Goal: Task Accomplishment & Management: Manage account settings

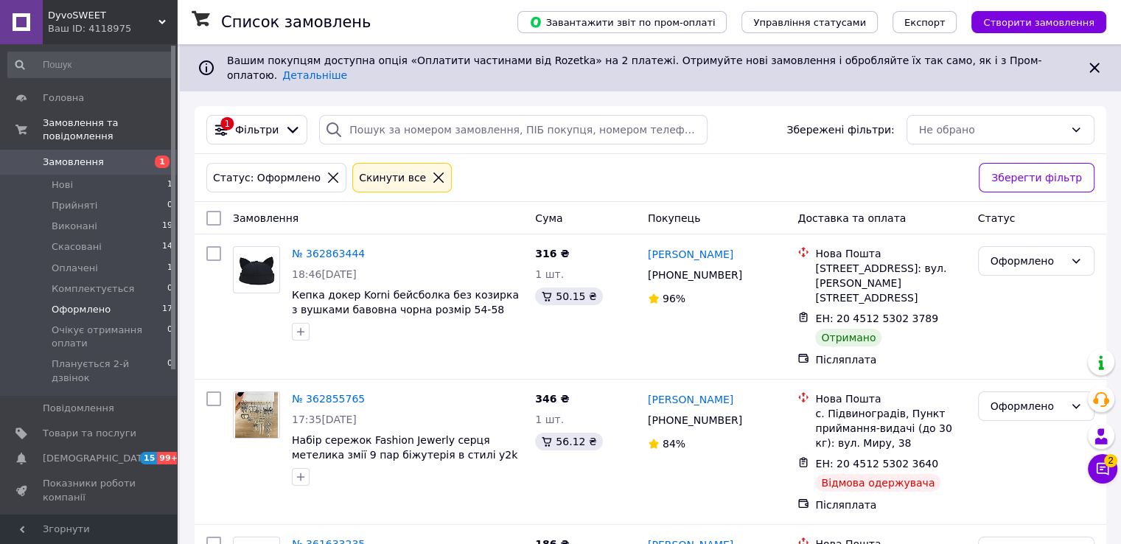
click at [432, 171] on icon at bounding box center [438, 177] width 13 height 13
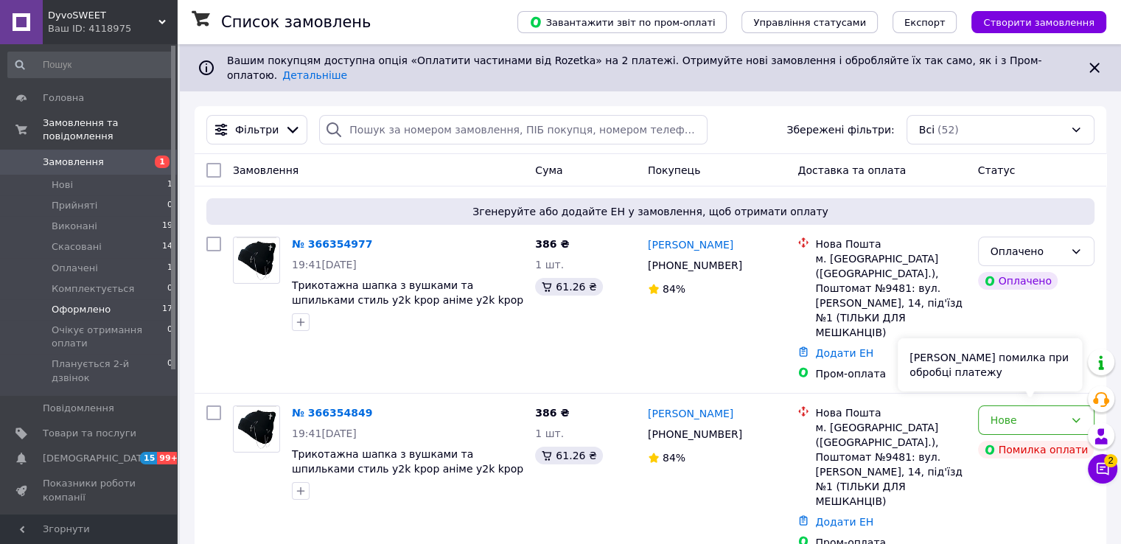
click at [1042, 380] on div "Сталася помилка при обробці платежу" at bounding box center [989, 364] width 184 height 53
click at [1017, 384] on div "Сталася помилка при обробці платежу" at bounding box center [989, 364] width 184 height 53
click at [1082, 405] on div "Нове" at bounding box center [1036, 419] width 116 height 29
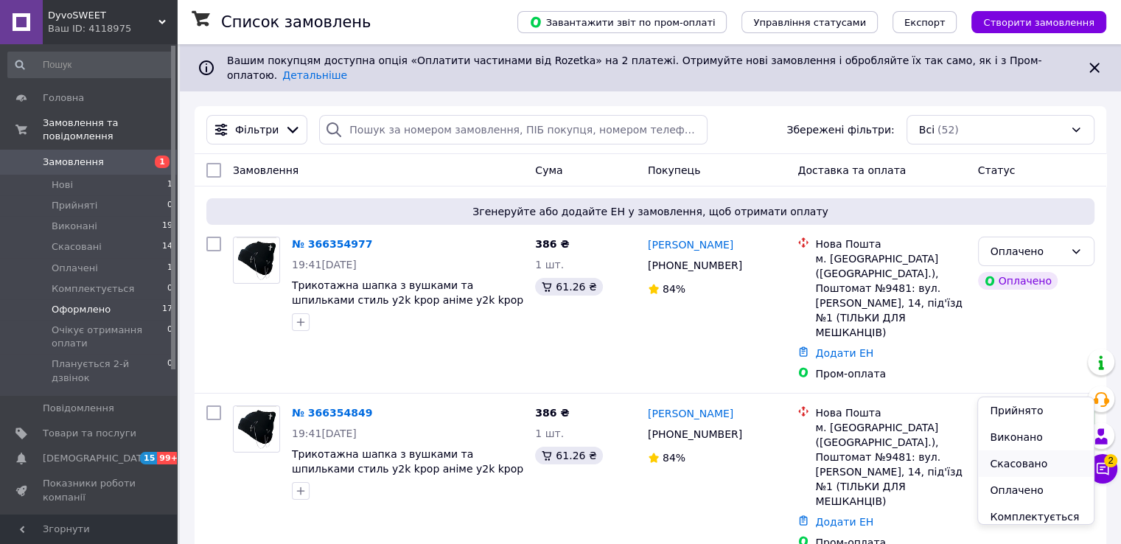
click at [1024, 463] on li "Скасовано" at bounding box center [1035, 463] width 115 height 27
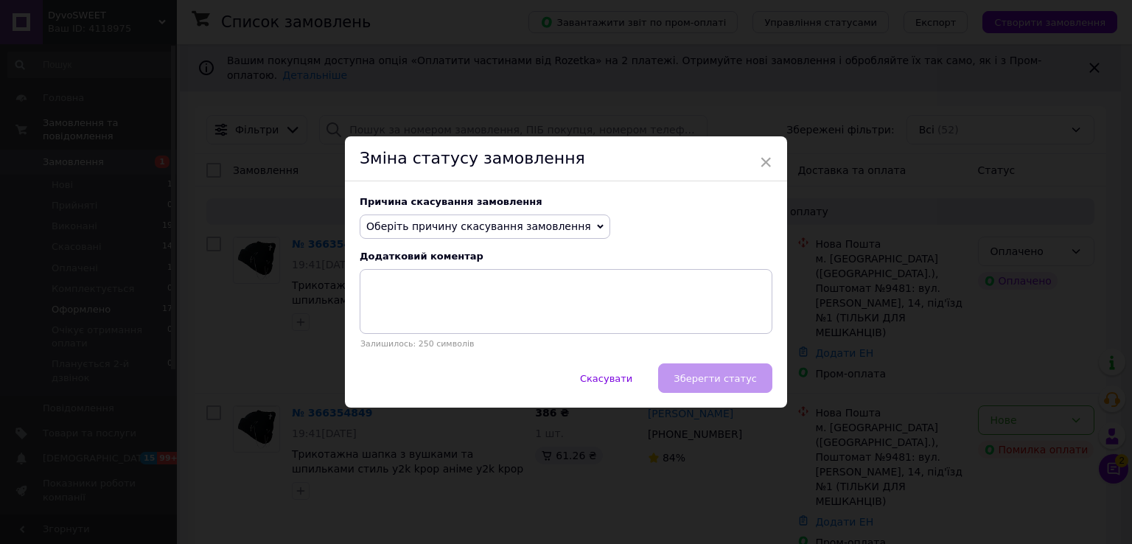
click at [495, 227] on span "Оберіть причину скасування замовлення" at bounding box center [478, 226] width 225 height 12
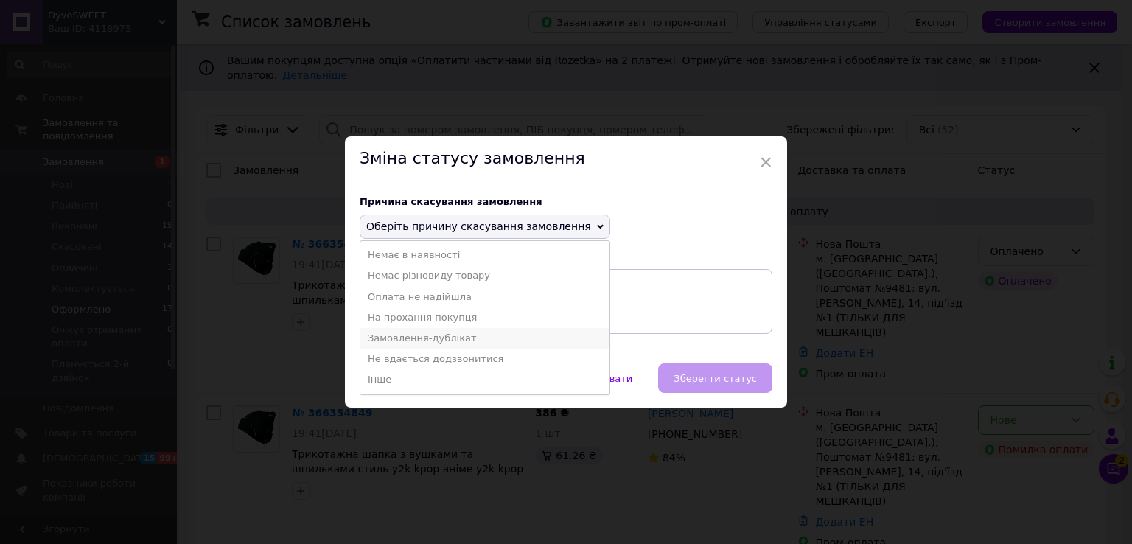
click at [437, 337] on li "Замовлення-дублікат" at bounding box center [484, 338] width 249 height 21
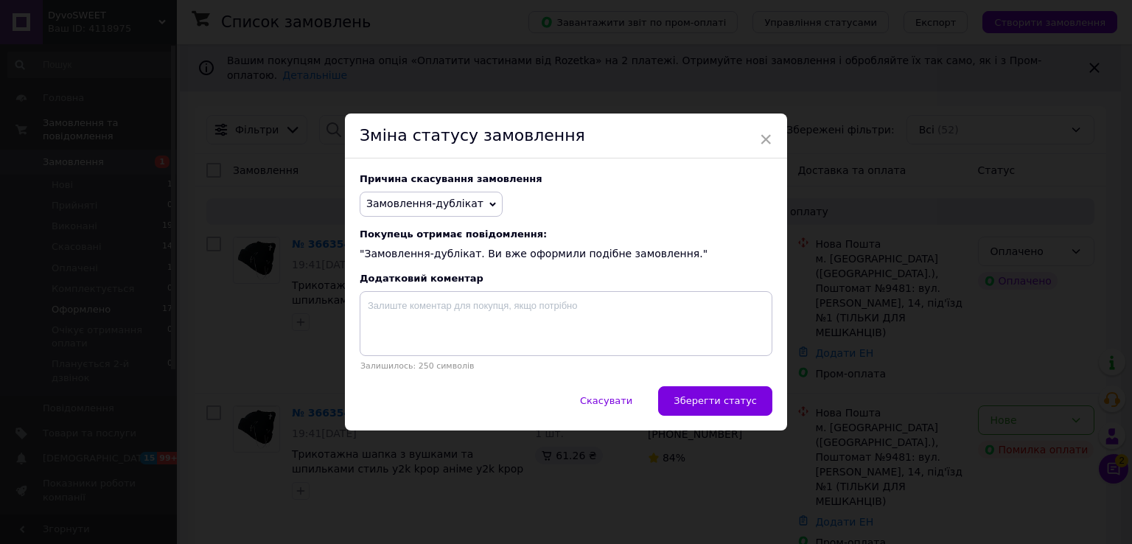
click at [713, 397] on span "Зберегти статус" at bounding box center [714, 400] width 83 height 11
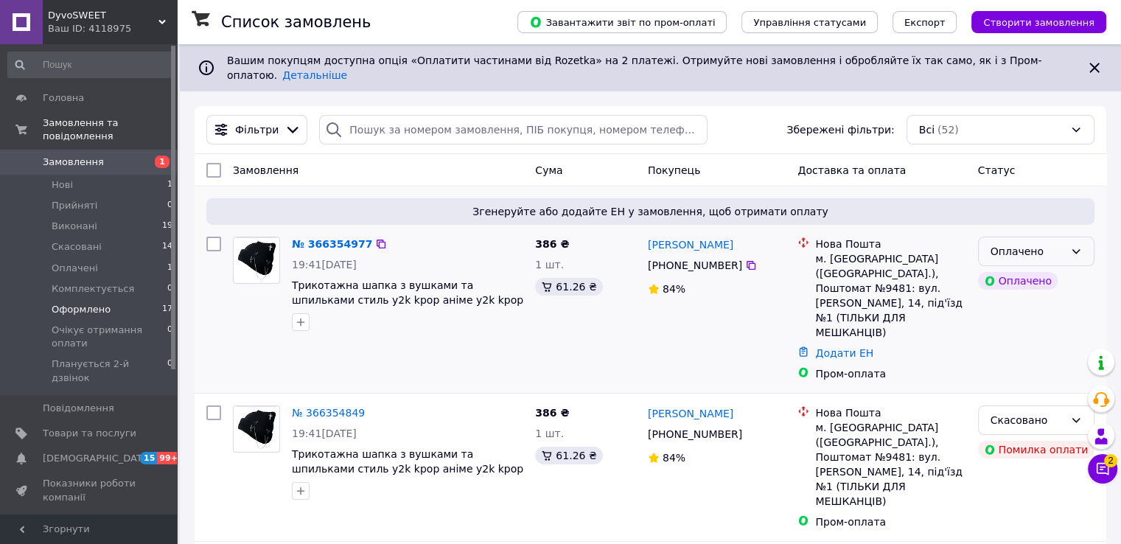
click at [1059, 243] on div "Оплачено" at bounding box center [1027, 251] width 74 height 16
click at [1023, 376] on li "Оформлено" at bounding box center [1035, 378] width 115 height 27
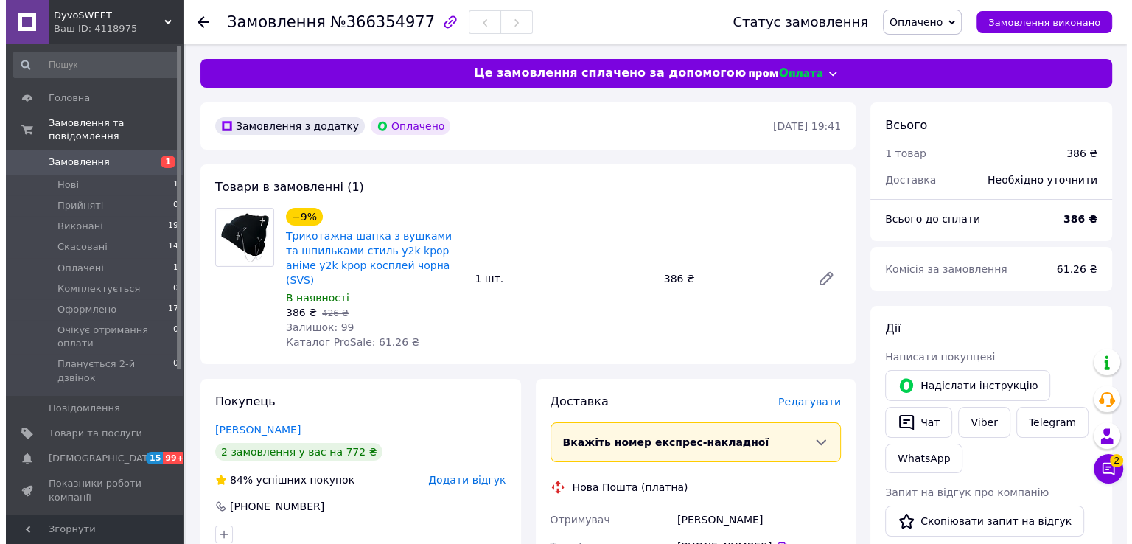
scroll to position [147, 0]
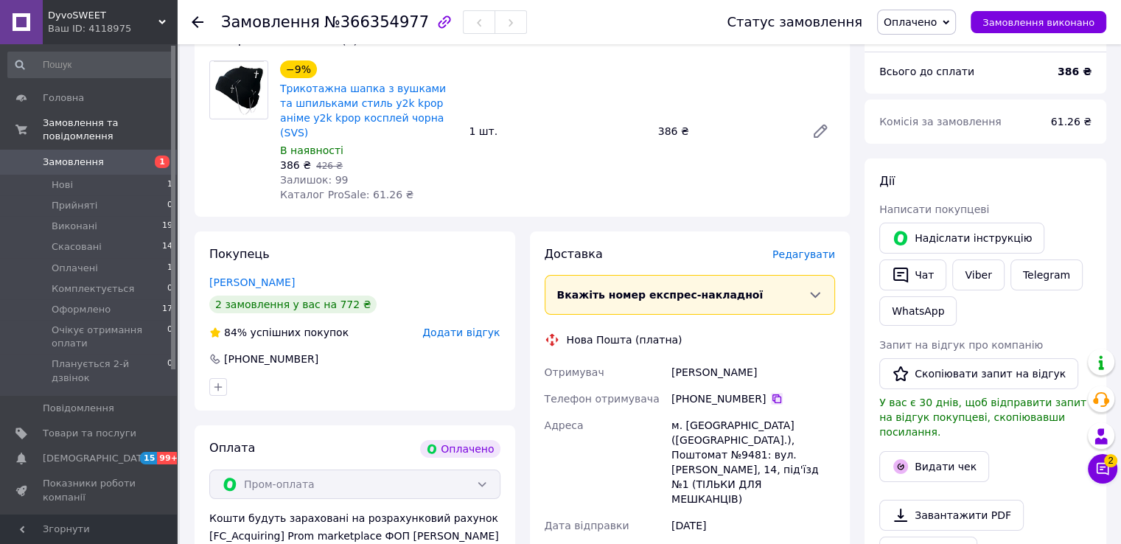
click at [771, 393] on icon at bounding box center [777, 399] width 12 height 12
drag, startPoint x: 673, startPoint y: 360, endPoint x: 745, endPoint y: 360, distance: 72.2
click at [802, 363] on div "[PERSON_NAME]" at bounding box center [752, 372] width 169 height 27
copy div "[PERSON_NAME]"
click at [771, 393] on icon at bounding box center [777, 399] width 12 height 12
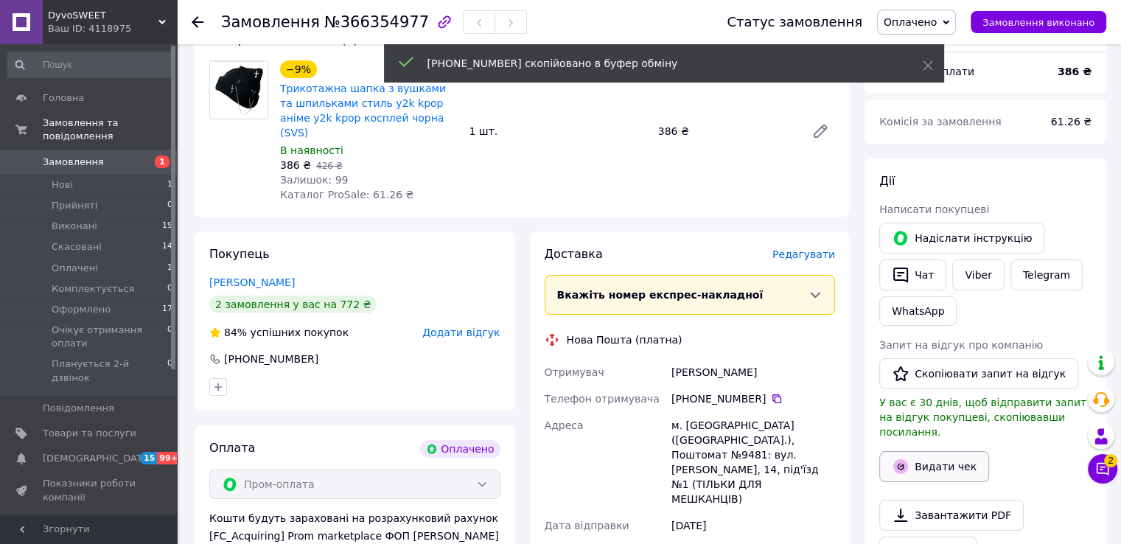
click at [918, 451] on button "Видати чек" at bounding box center [934, 466] width 110 height 31
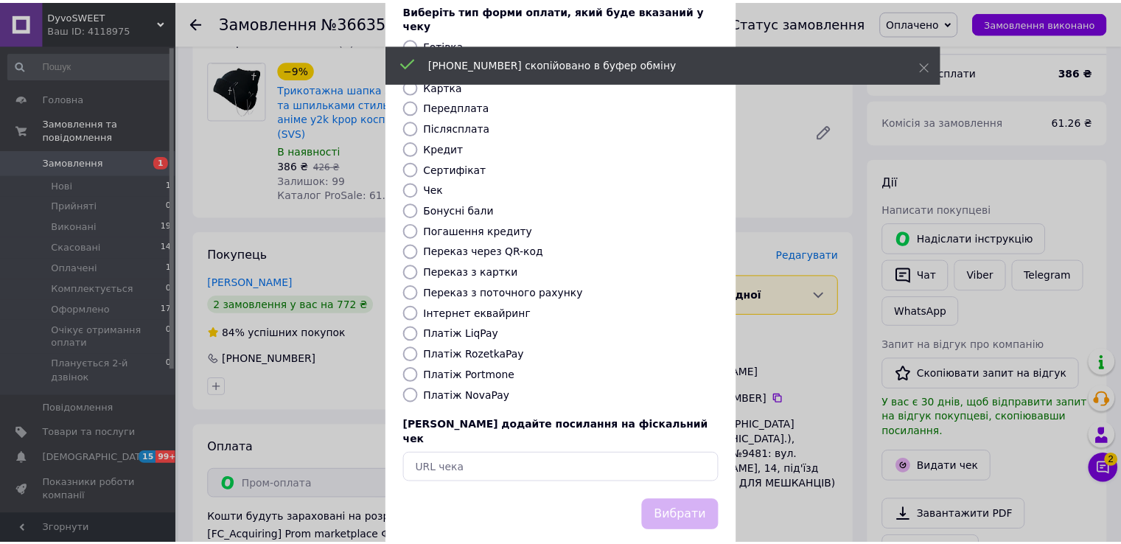
scroll to position [88, 0]
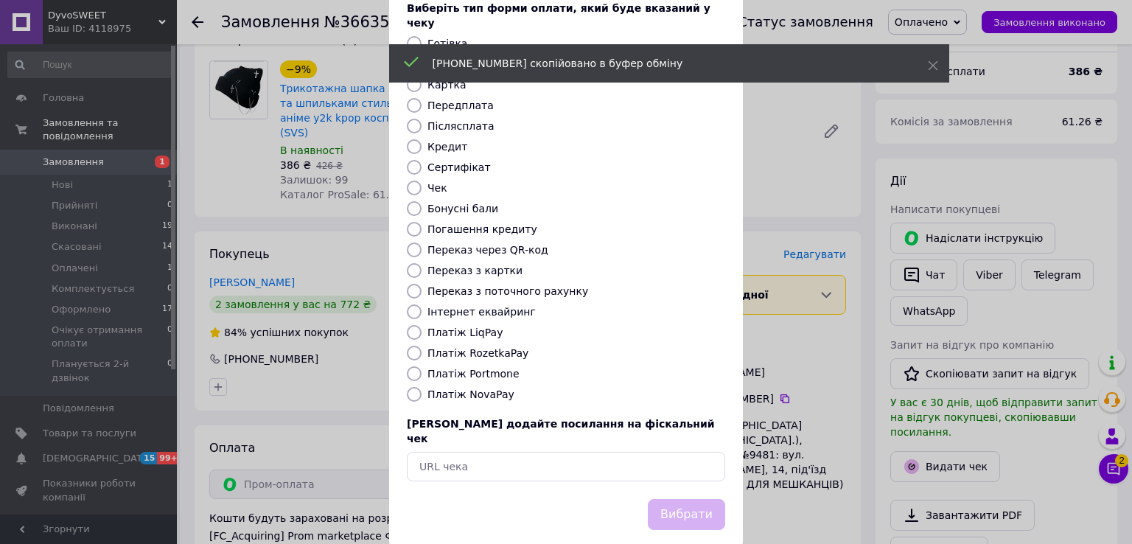
click at [489, 347] on label "Платіж RozetkaPay" at bounding box center [477, 353] width 101 height 12
click at [421, 346] on input "Платіж RozetkaPay" at bounding box center [414, 353] width 15 height 15
radio input "true"
click at [679, 499] on button "Вибрати" at bounding box center [686, 515] width 77 height 32
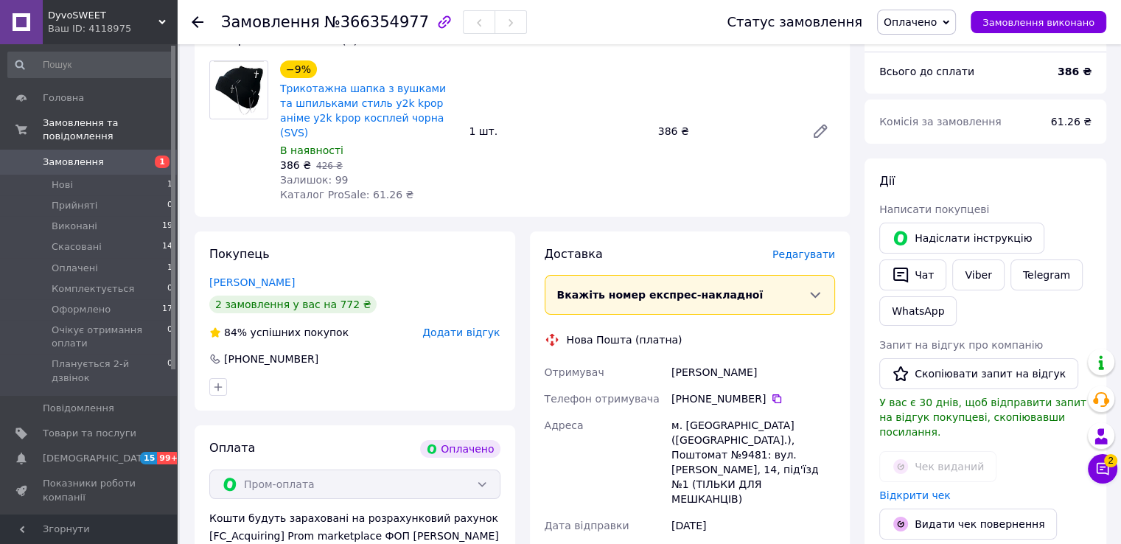
drag, startPoint x: 672, startPoint y: 351, endPoint x: 810, endPoint y: 365, distance: 139.1
click at [810, 365] on div "[PERSON_NAME]" at bounding box center [752, 372] width 169 height 27
copy div "[PERSON_NAME]"
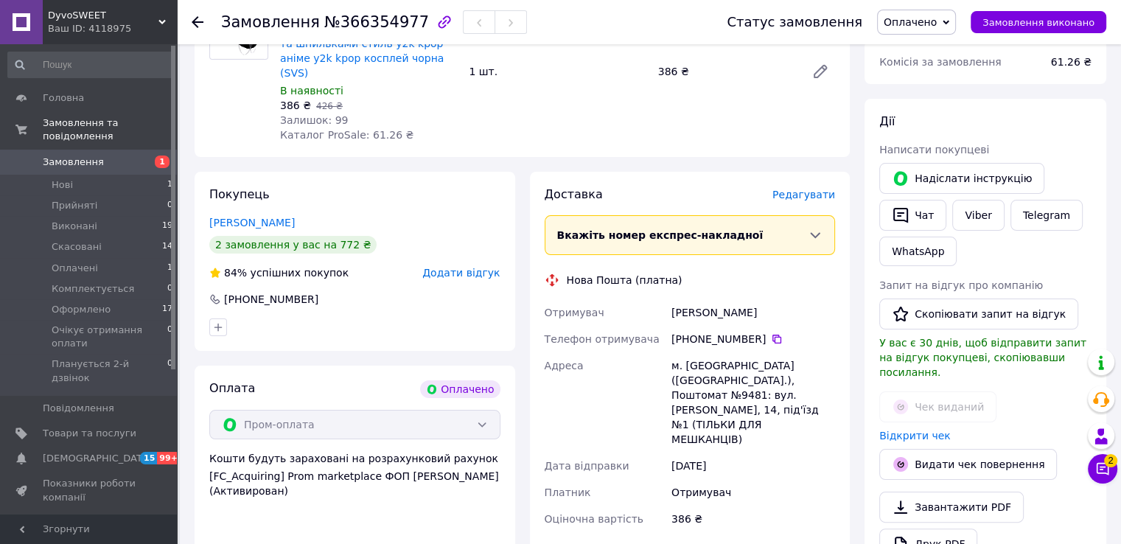
scroll to position [295, 0]
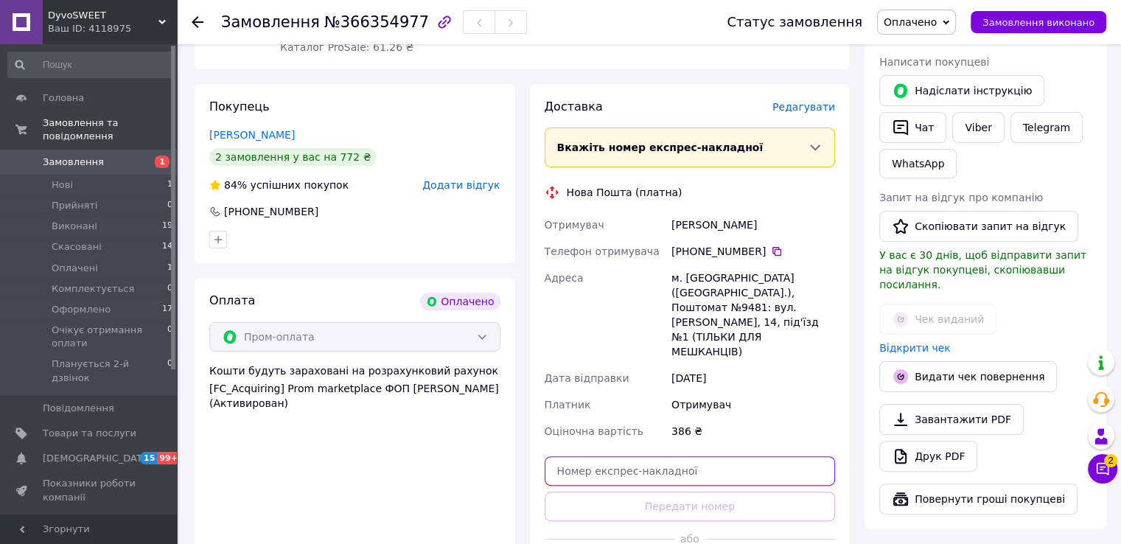
click at [727, 456] on input "text" at bounding box center [689, 470] width 291 height 29
paste input "20451269246233"
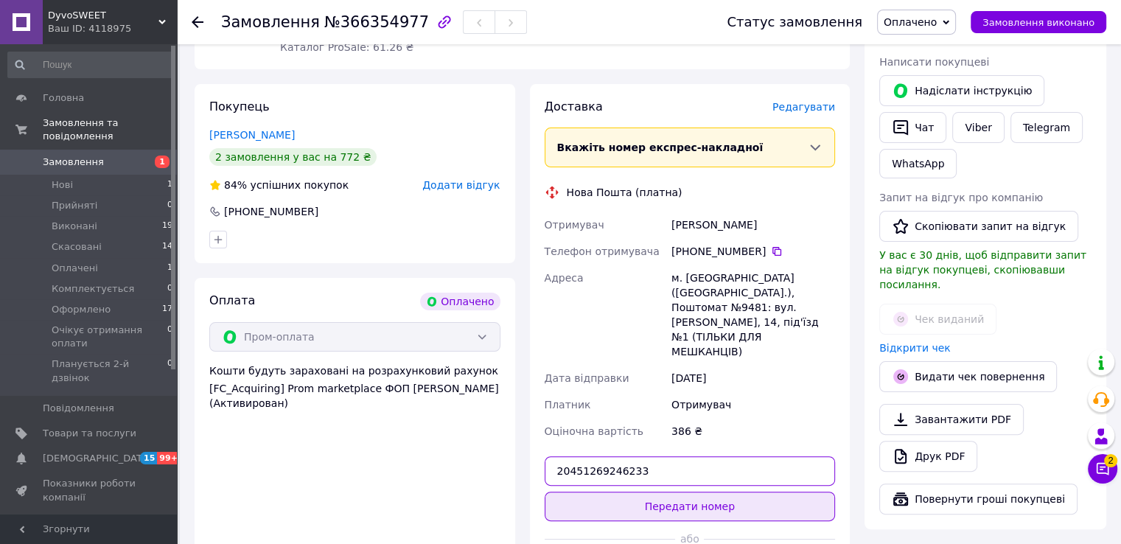
type input "20451269246233"
click at [737, 491] on button "Передати номер" at bounding box center [689, 505] width 291 height 29
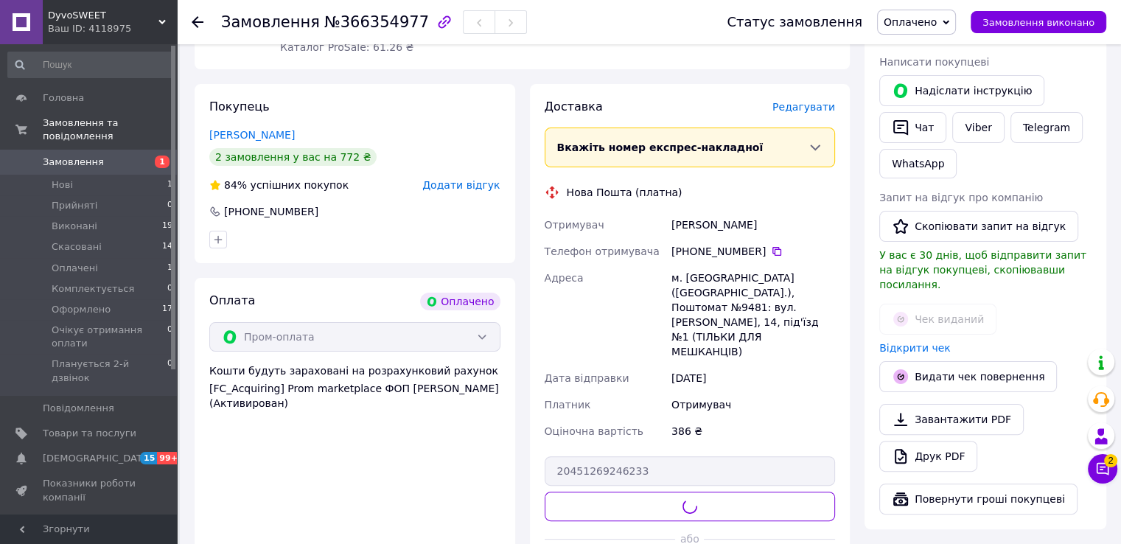
click at [936, 16] on span "Оплачено" at bounding box center [909, 22] width 53 height 12
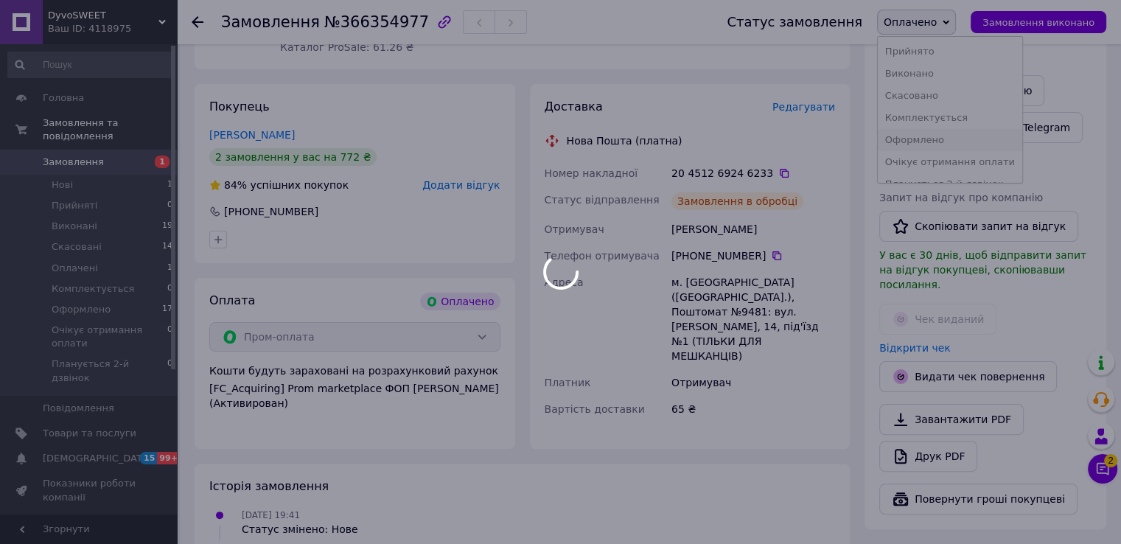
click at [926, 142] on div at bounding box center [560, 272] width 1121 height 544
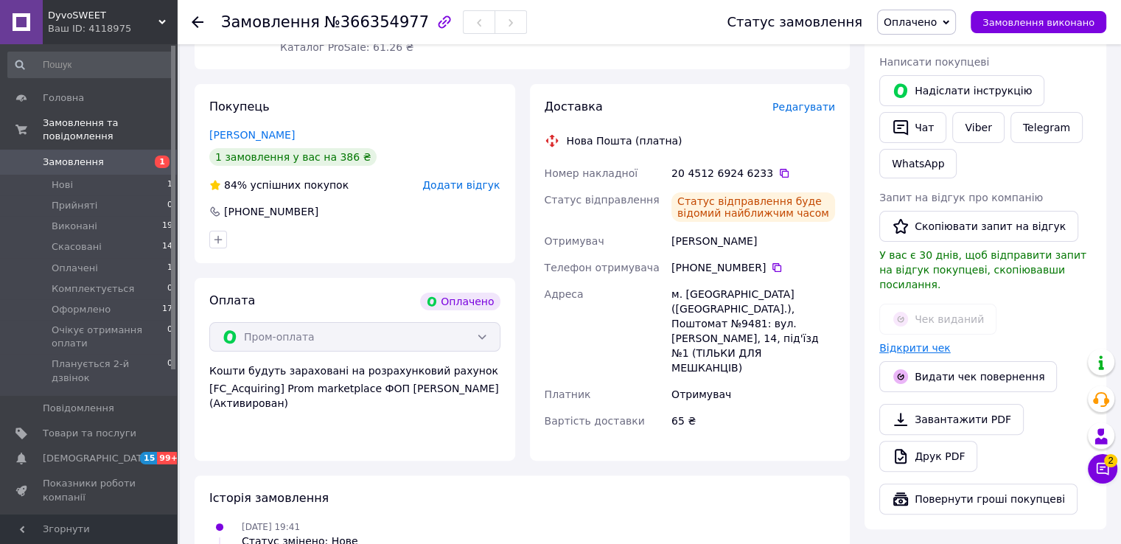
click at [901, 342] on link "Відкрити чек" at bounding box center [914, 348] width 71 height 12
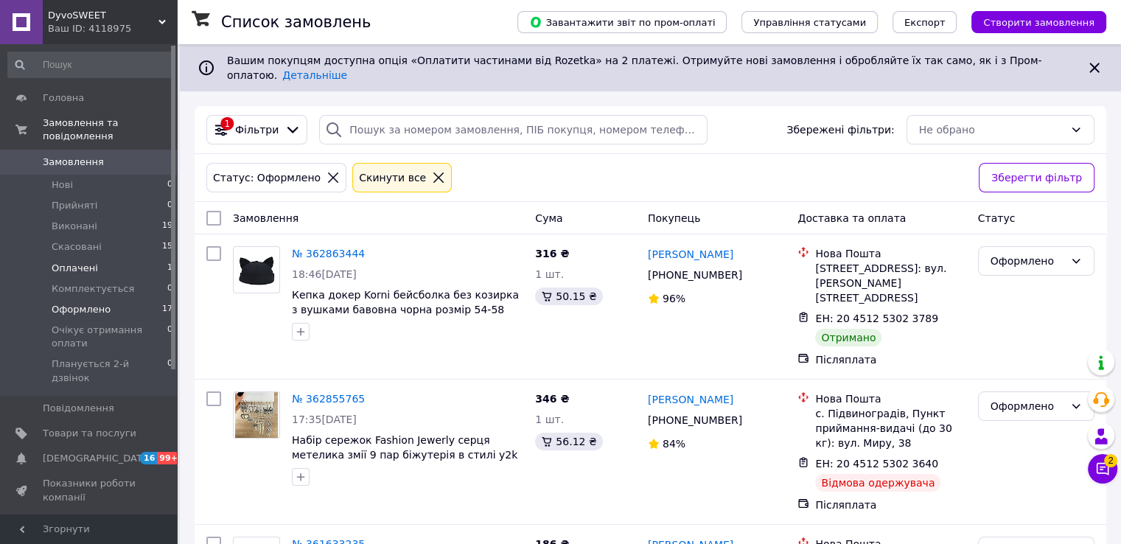
click at [153, 260] on li "Оплачені 1" at bounding box center [90, 268] width 181 height 21
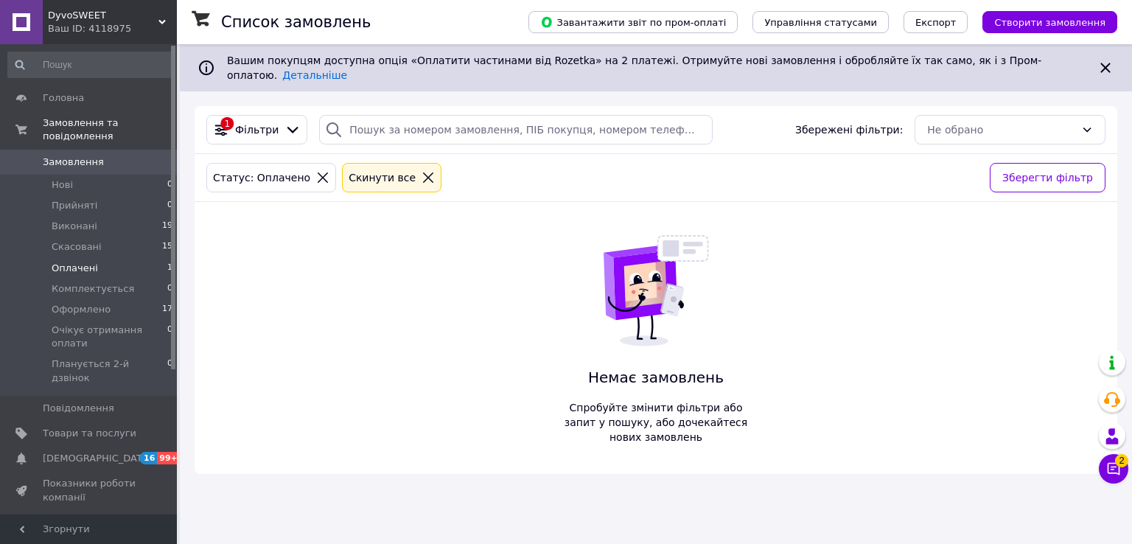
click at [399, 173] on div "Cкинути все" at bounding box center [392, 177] width 92 height 16
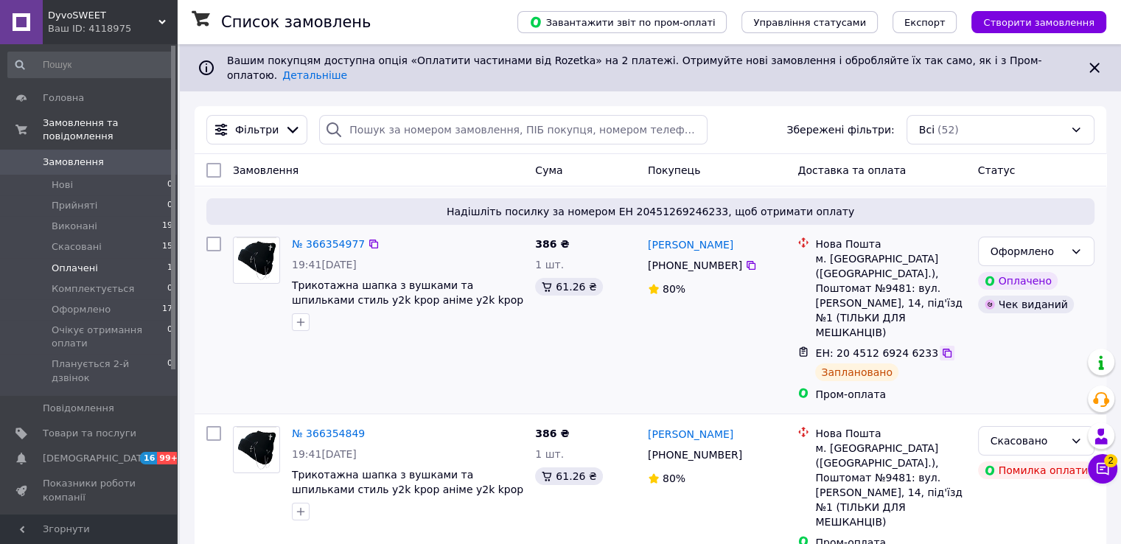
click at [942, 348] on icon at bounding box center [946, 352] width 9 height 9
click at [338, 238] on link "№ 366354977" at bounding box center [328, 244] width 73 height 12
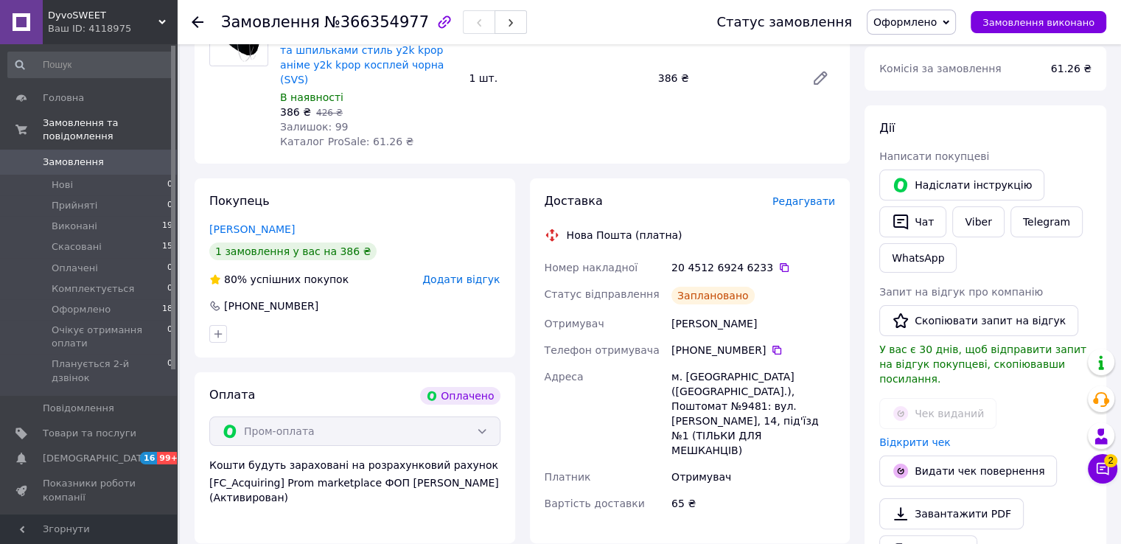
scroll to position [284, 0]
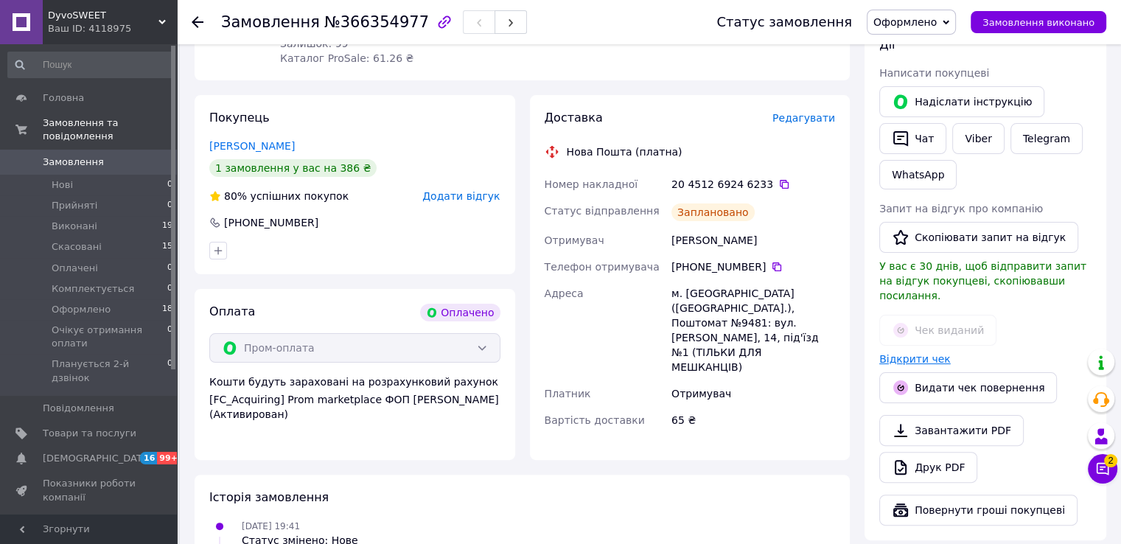
click at [928, 353] on link "Відкрити чек" at bounding box center [914, 359] width 71 height 12
